Goal: Task Accomplishment & Management: Use online tool/utility

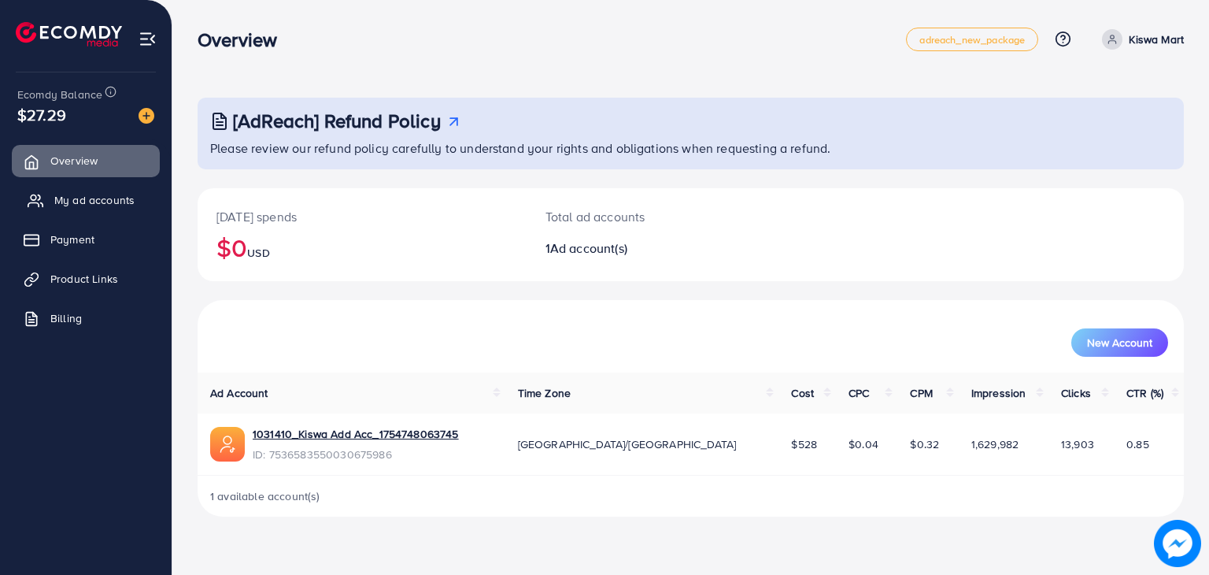
click at [61, 215] on link "My ad accounts" at bounding box center [86, 199] width 148 height 31
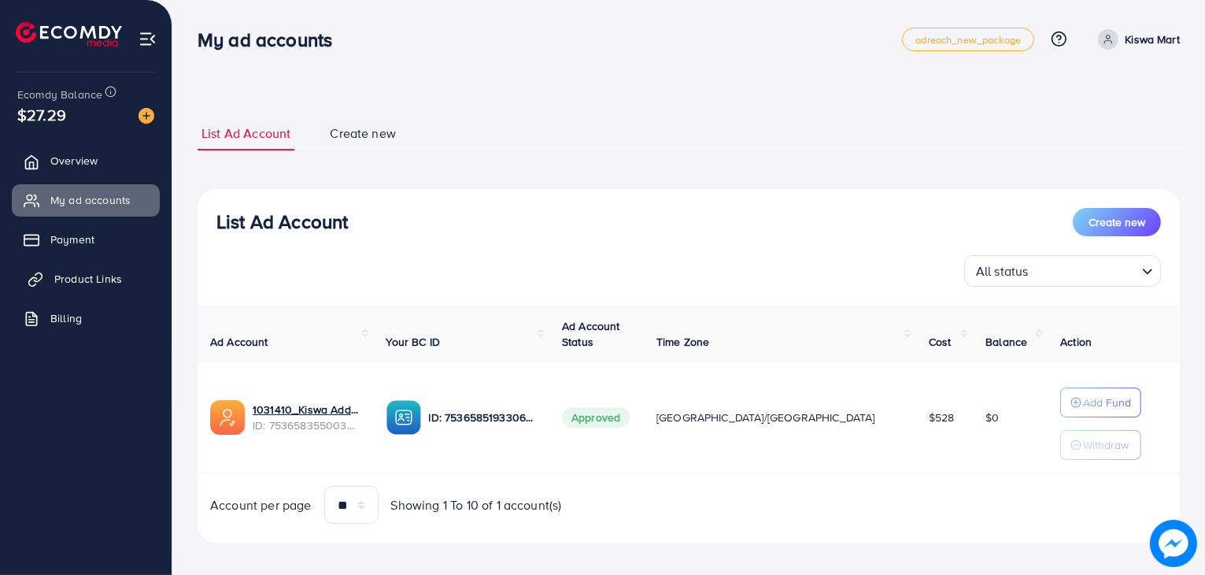
click at [87, 287] on link "Product Links" at bounding box center [86, 278] width 148 height 31
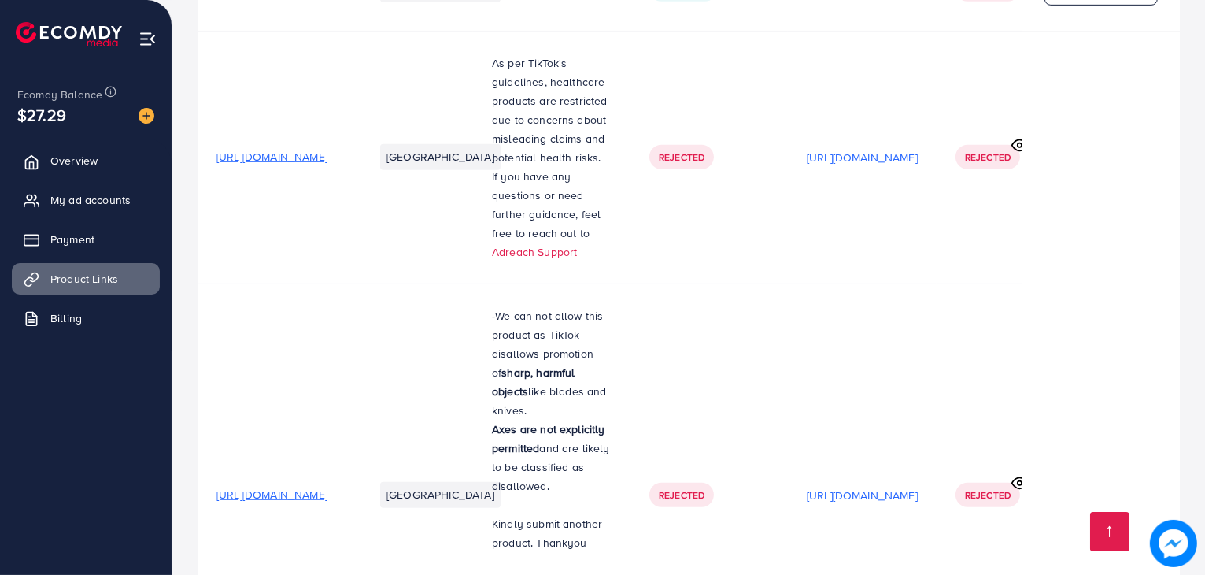
scroll to position [1663, 0]
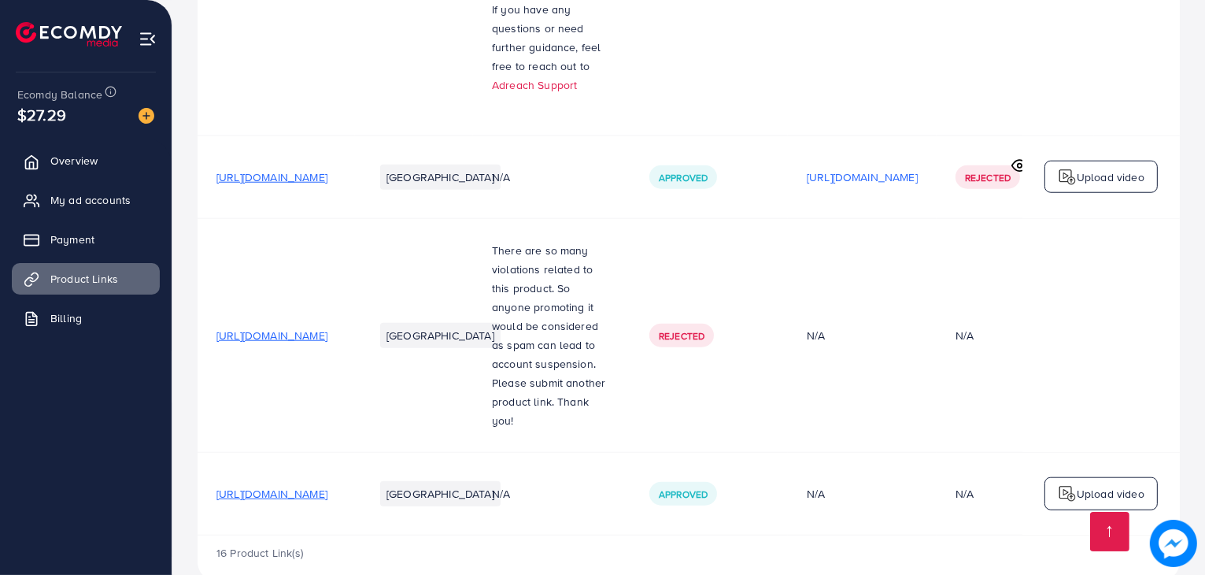
click at [328, 486] on span "[URL][DOMAIN_NAME]" at bounding box center [272, 494] width 111 height 16
